Goal: Task Accomplishment & Management: Complete application form

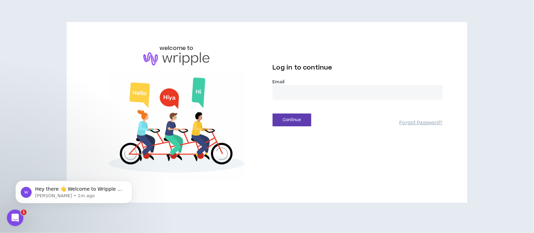
click at [316, 94] on input "email" at bounding box center [358, 92] width 170 height 15
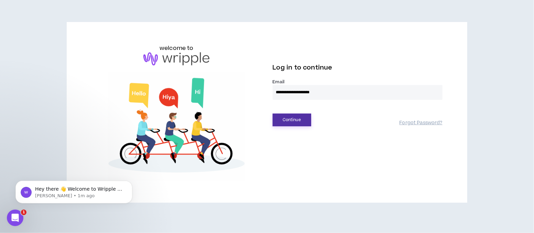
type input "**********"
click at [295, 119] on button "Continue" at bounding box center [292, 119] width 38 height 13
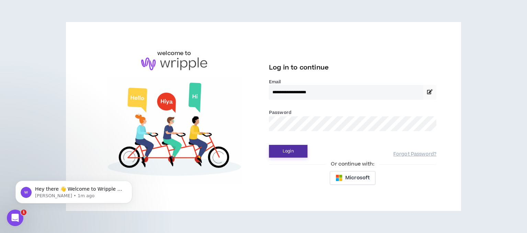
click at [291, 151] on button "Login" at bounding box center [288, 151] width 38 height 13
